Goal: Information Seeking & Learning: Learn about a topic

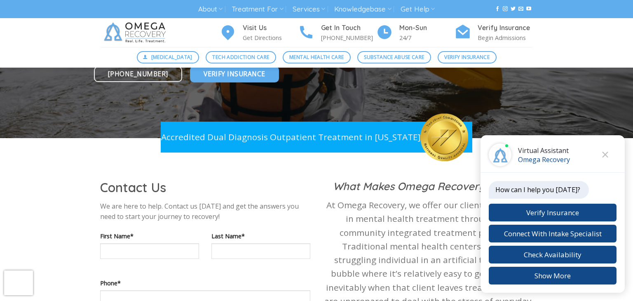
scroll to position [361, 0]
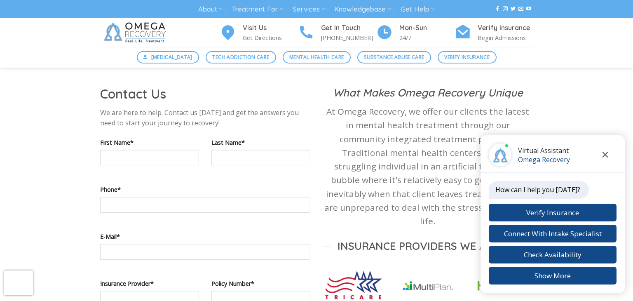
click at [608, 159] on button "Close chat" at bounding box center [605, 155] width 23 height 23
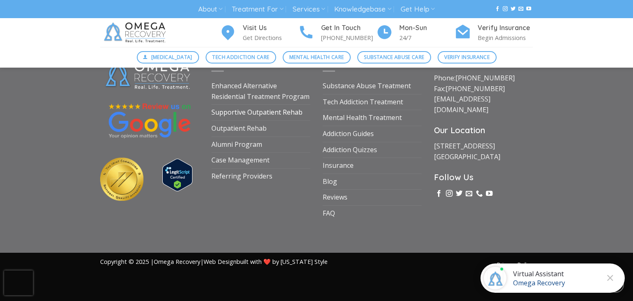
scroll to position [3195, 0]
click at [354, 94] on link "Substance Abuse Treatment" at bounding box center [367, 86] width 88 height 16
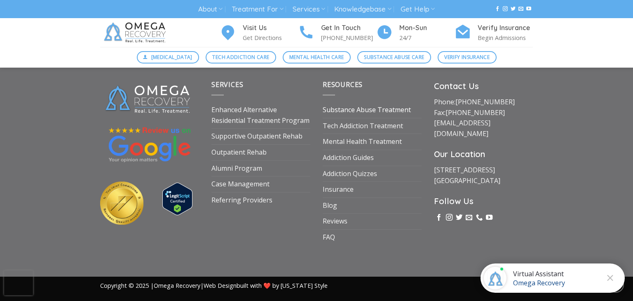
scroll to position [3114, 0]
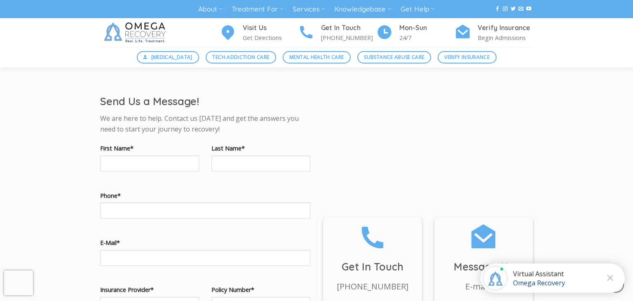
scroll to position [483, 0]
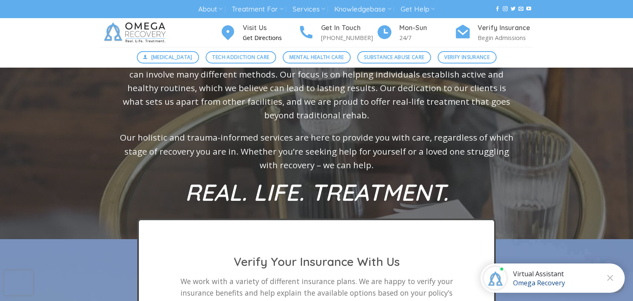
scroll to position [2079, 0]
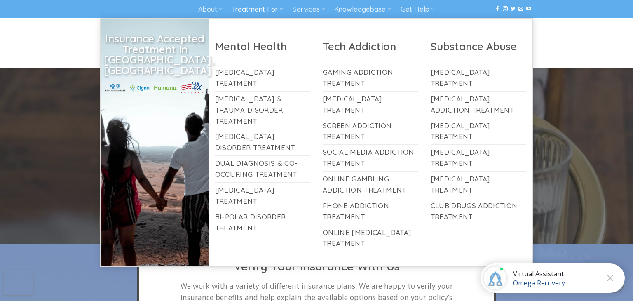
click at [282, 9] on icon at bounding box center [282, 9] width 4 height 8
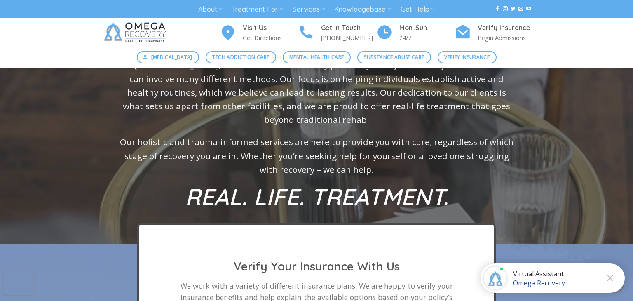
click at [54, 133] on div at bounding box center [316, 120] width 633 height 261
